Goal: Check status: Check status

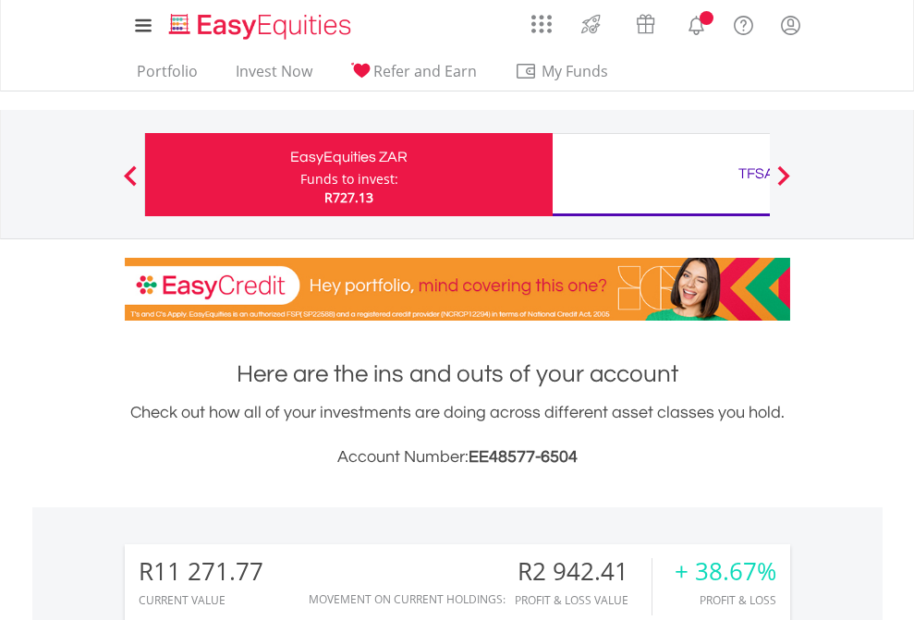
scroll to position [178, 290]
click at [301, 175] on div "Funds to invest:" at bounding box center [350, 179] width 98 height 18
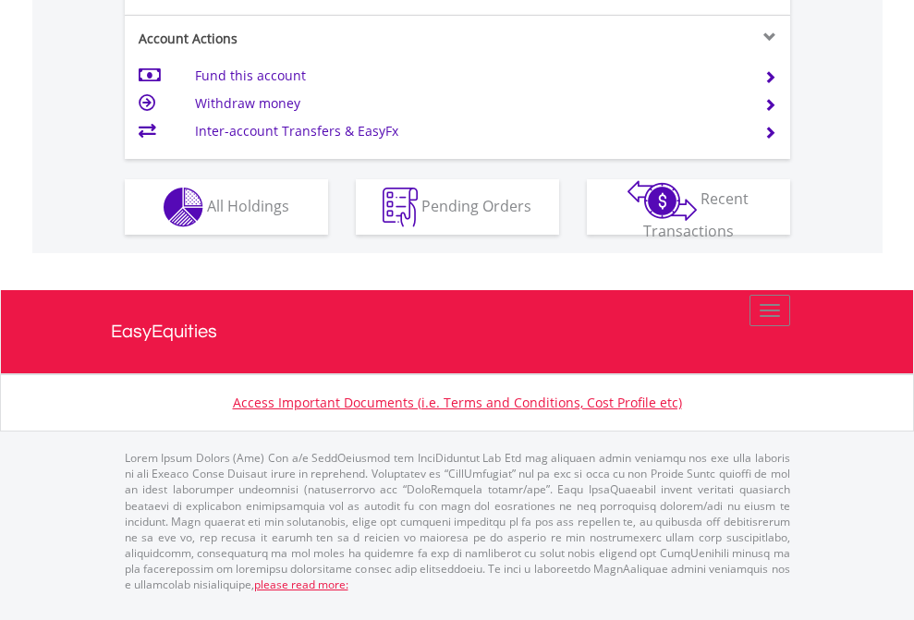
scroll to position [1736, 0]
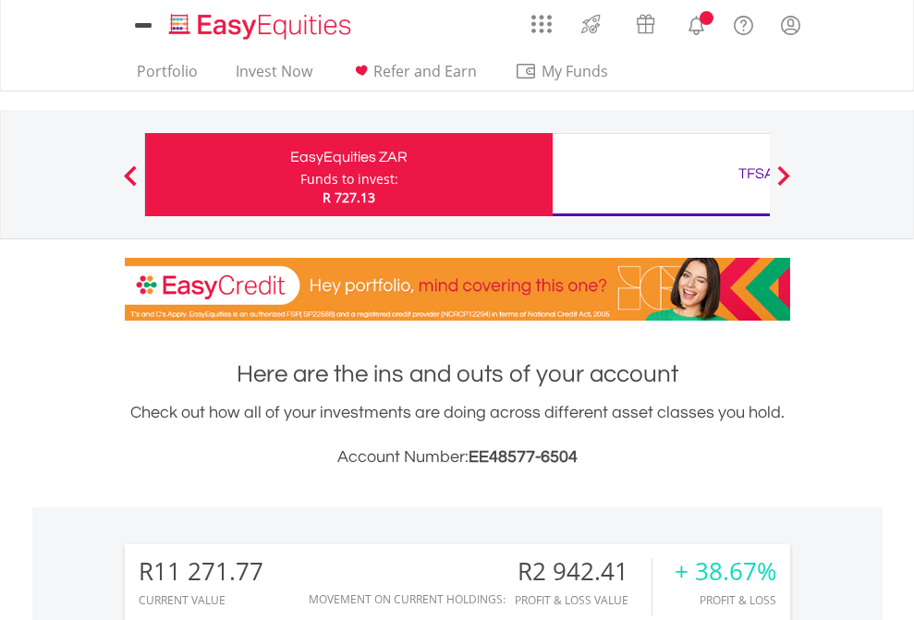
scroll to position [178, 290]
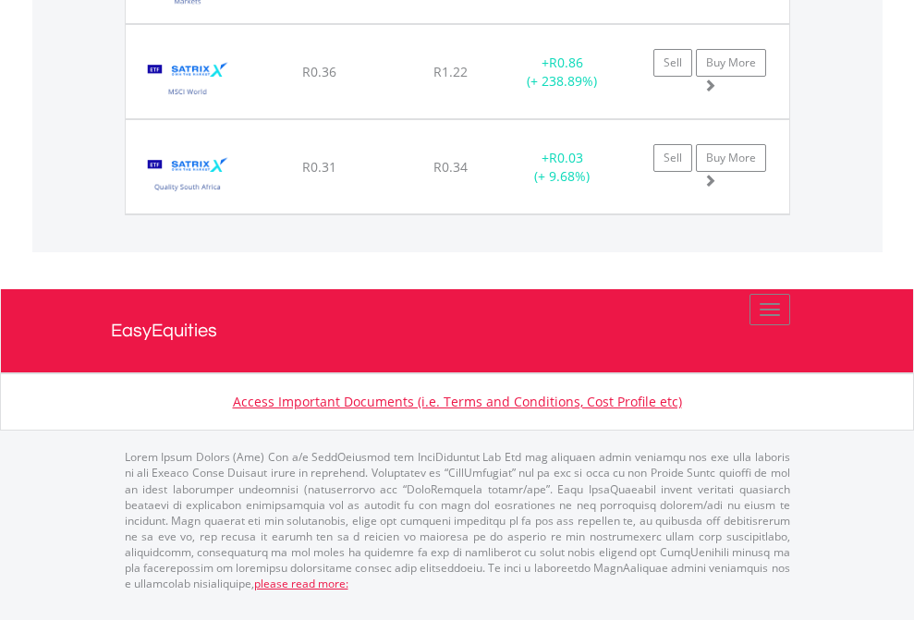
scroll to position [133, 0]
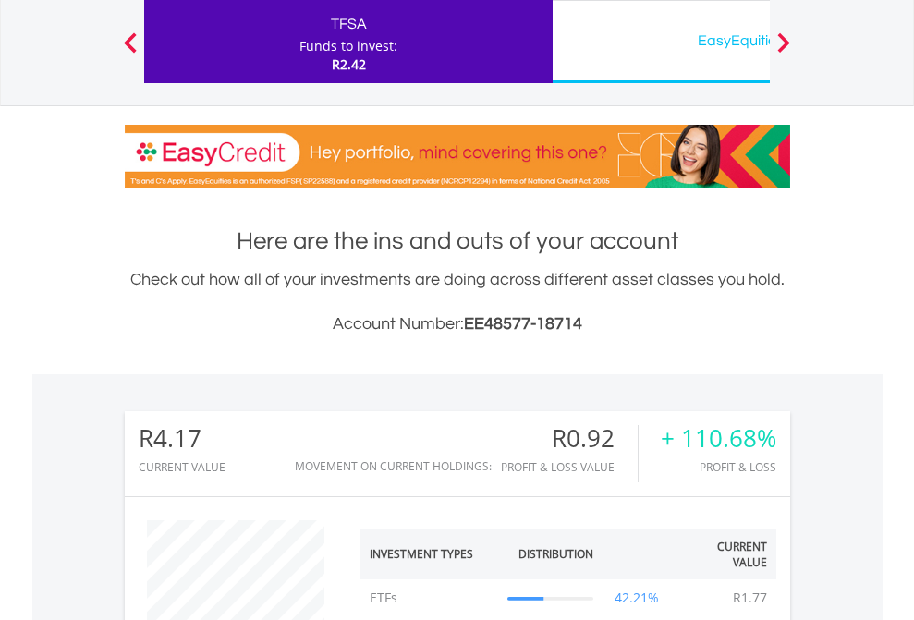
click at [661, 42] on div "EasyEquities USD" at bounding box center [757, 41] width 386 height 26
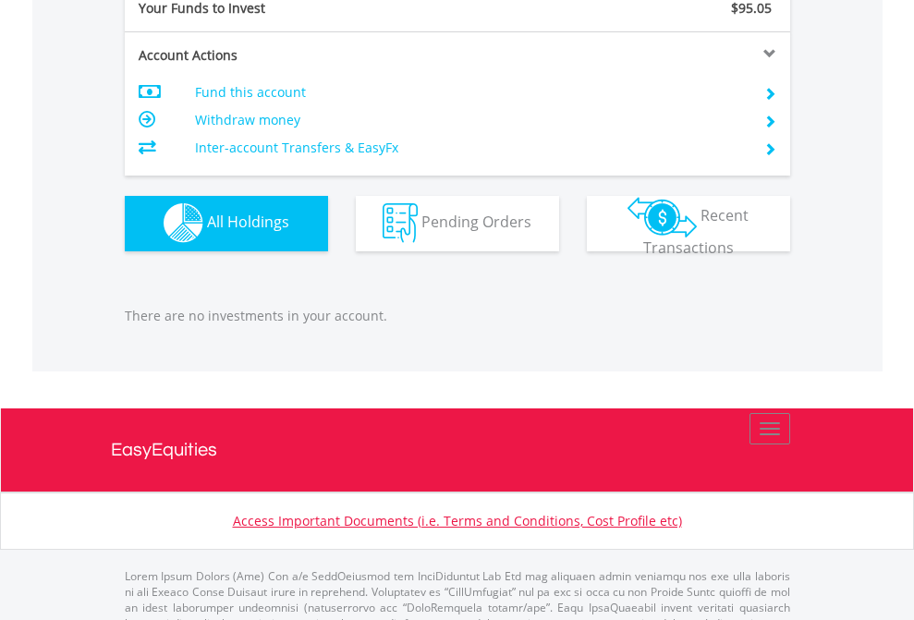
scroll to position [1831, 0]
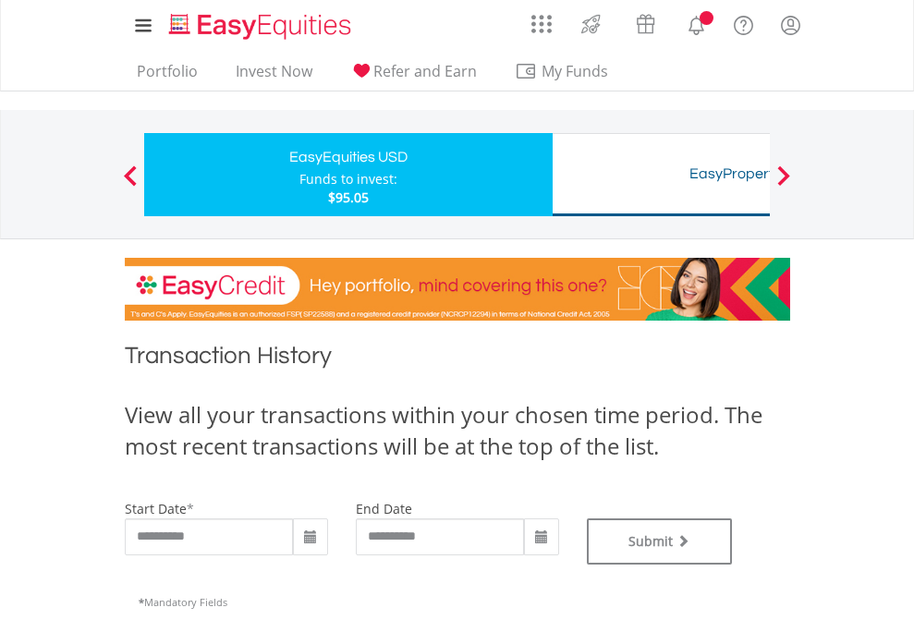
type input "**********"
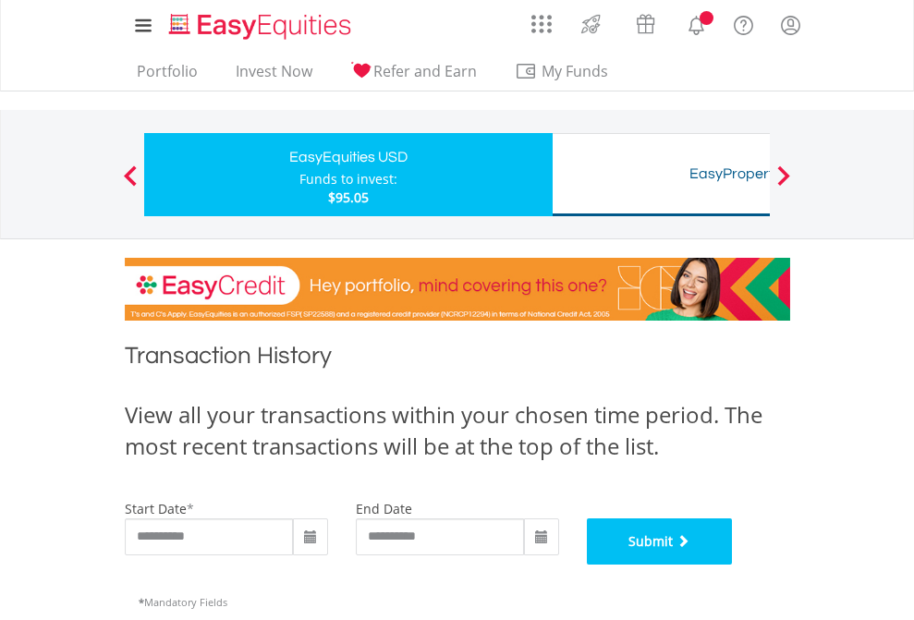
click at [733, 565] on button "Submit" at bounding box center [660, 542] width 146 height 46
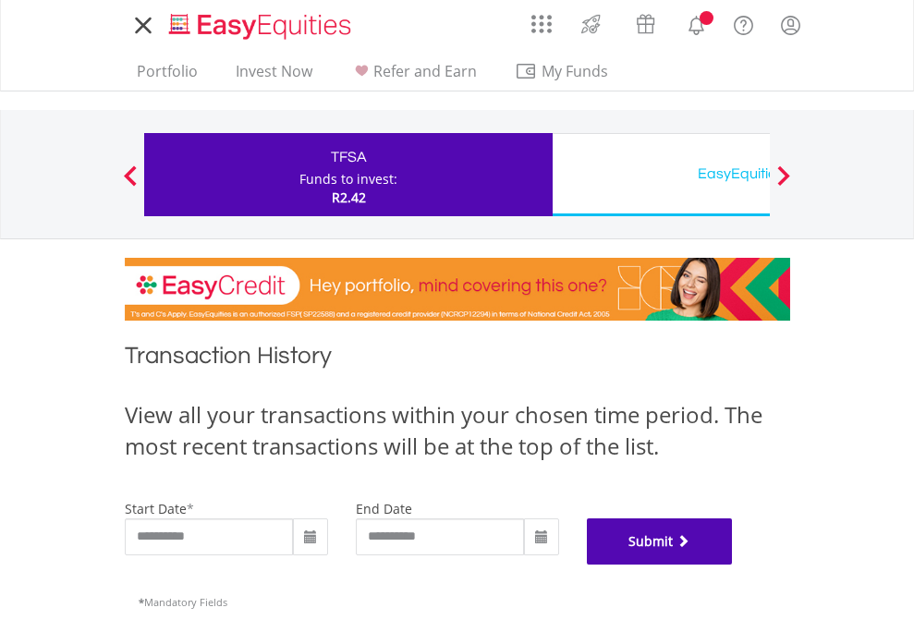
click at [733, 565] on button "Submit" at bounding box center [660, 542] width 146 height 46
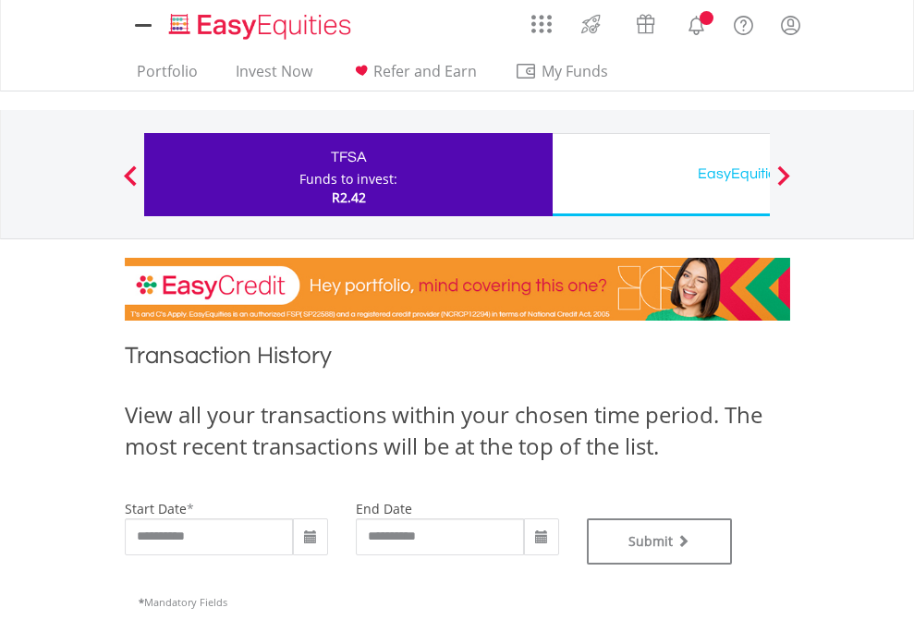
click at [661, 175] on div "EasyEquities USD" at bounding box center [757, 174] width 386 height 26
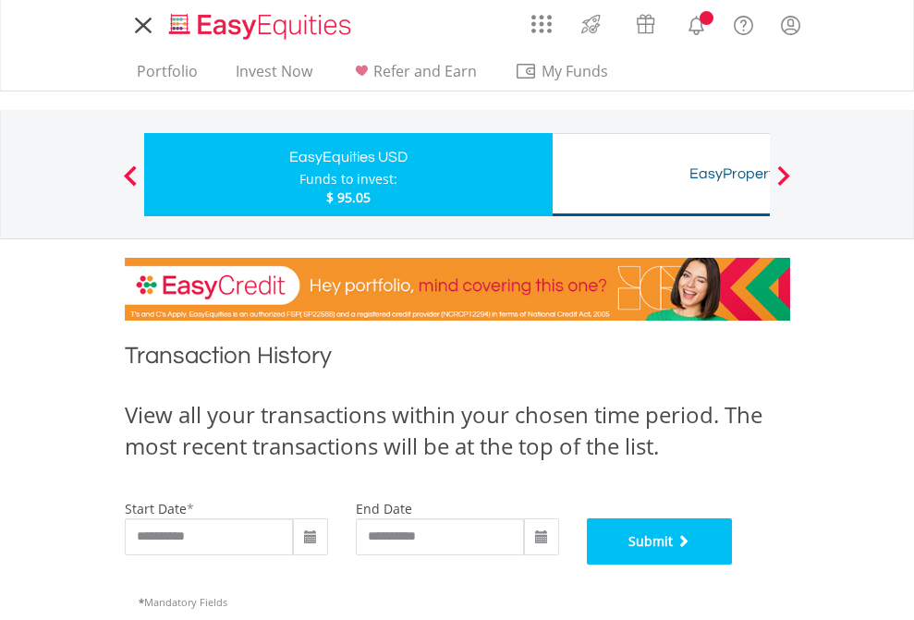
click at [733, 565] on button "Submit" at bounding box center [660, 542] width 146 height 46
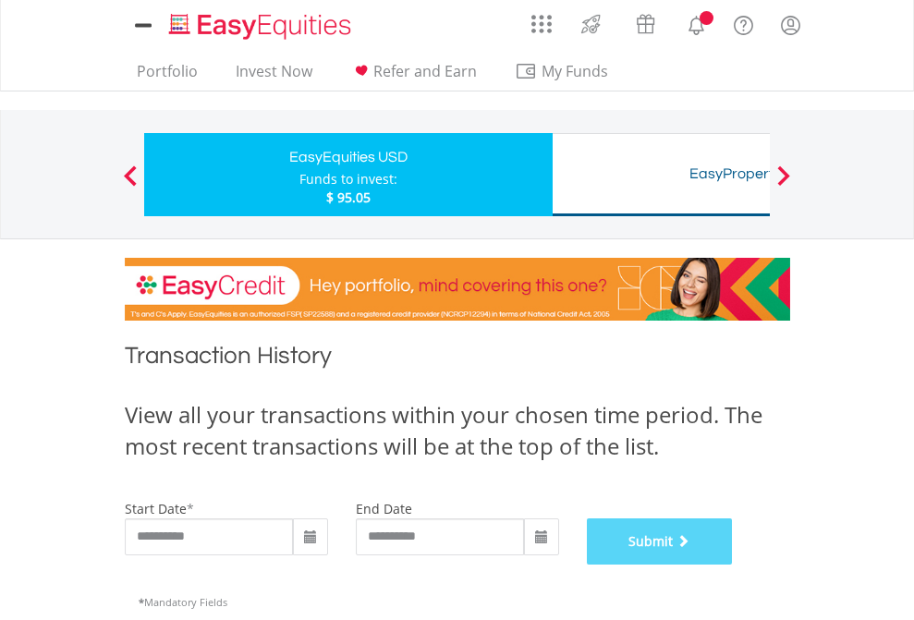
scroll to position [750, 0]
